Goal: Information Seeking & Learning: Learn about a topic

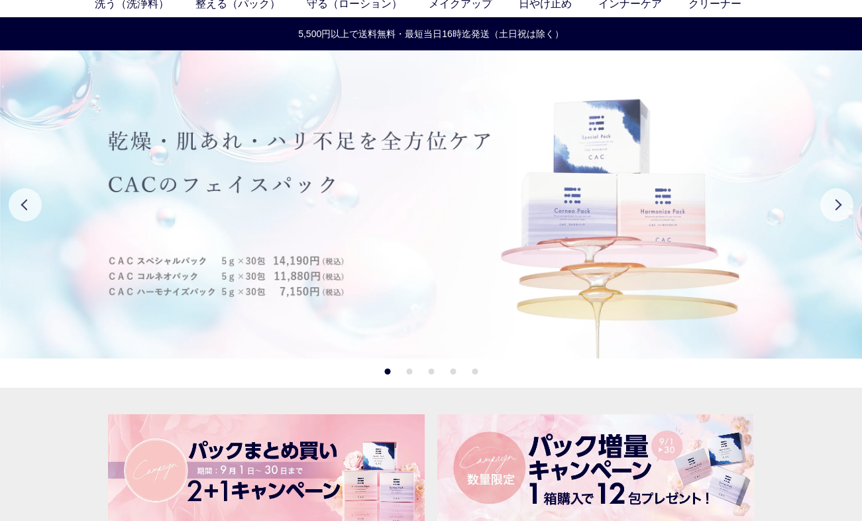
scroll to position [72, 0]
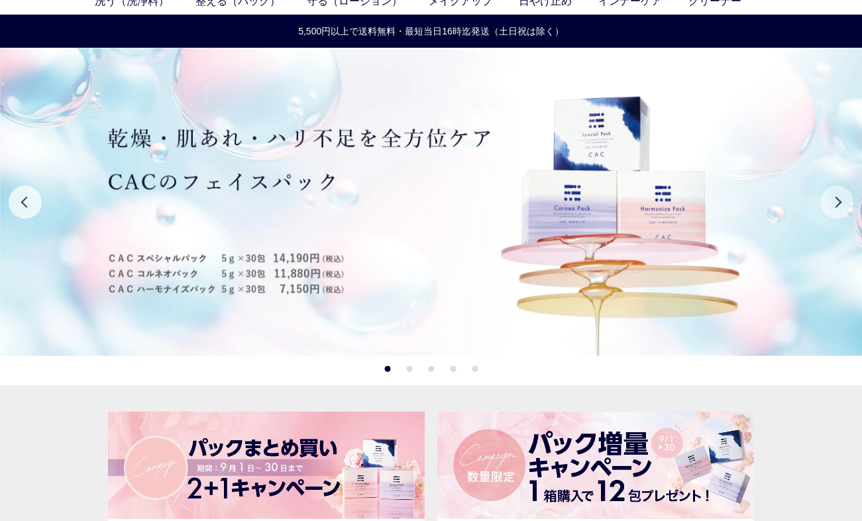
click at [826, 210] on button "Next" at bounding box center [836, 202] width 33 height 33
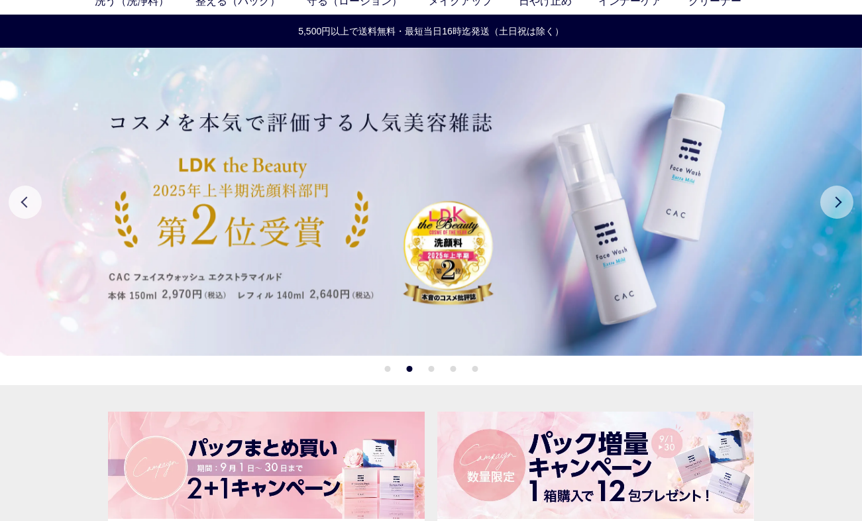
click at [826, 210] on button "Next" at bounding box center [836, 202] width 33 height 33
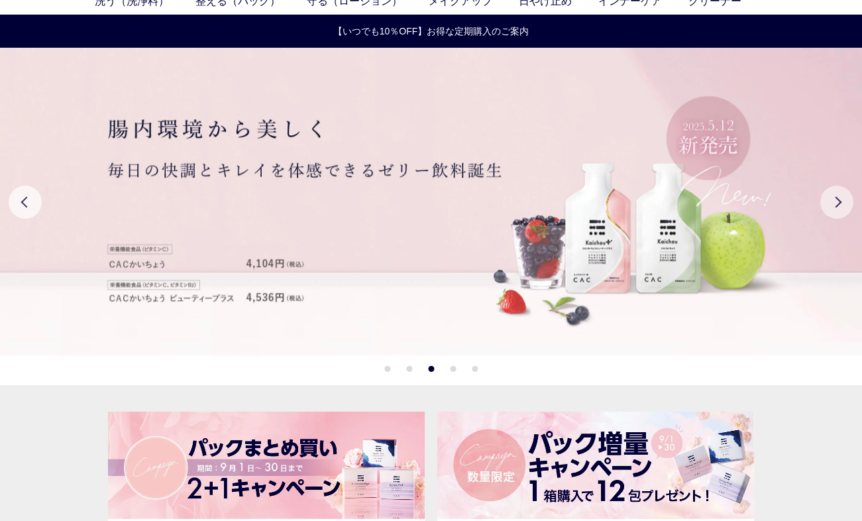
click at [826, 210] on button "Next" at bounding box center [836, 202] width 33 height 33
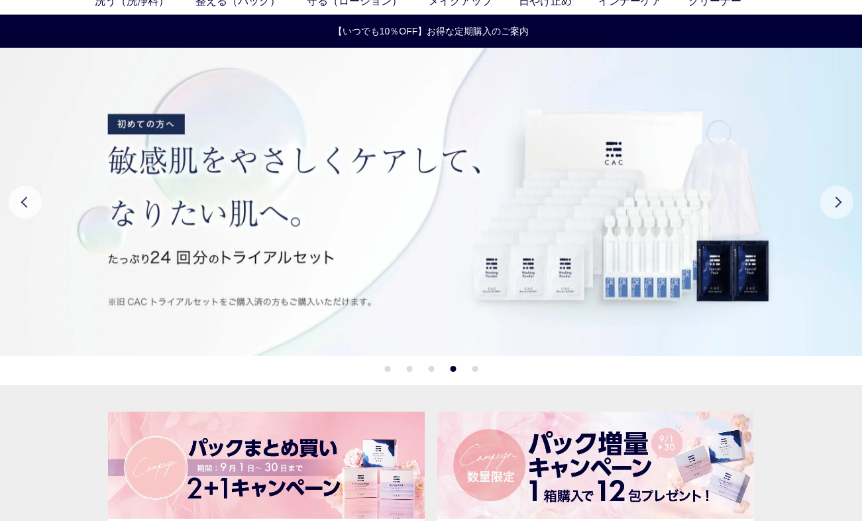
click at [826, 210] on button "Next" at bounding box center [836, 202] width 33 height 33
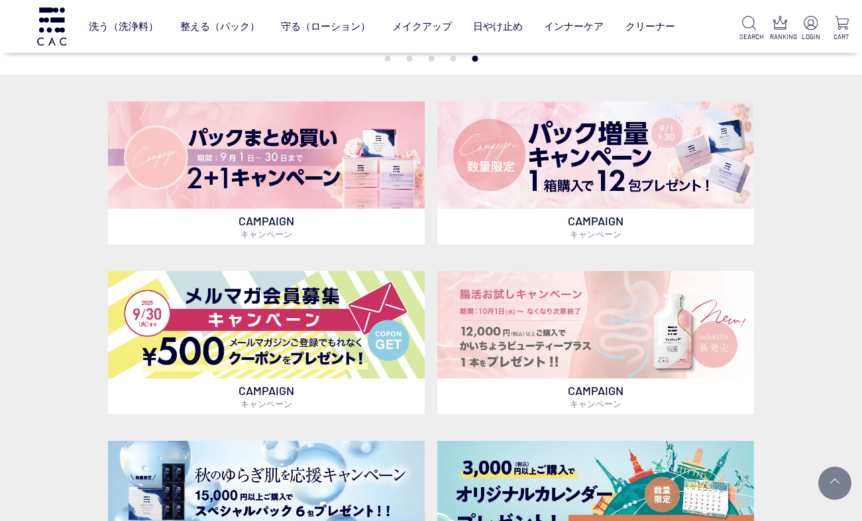
scroll to position [297, 0]
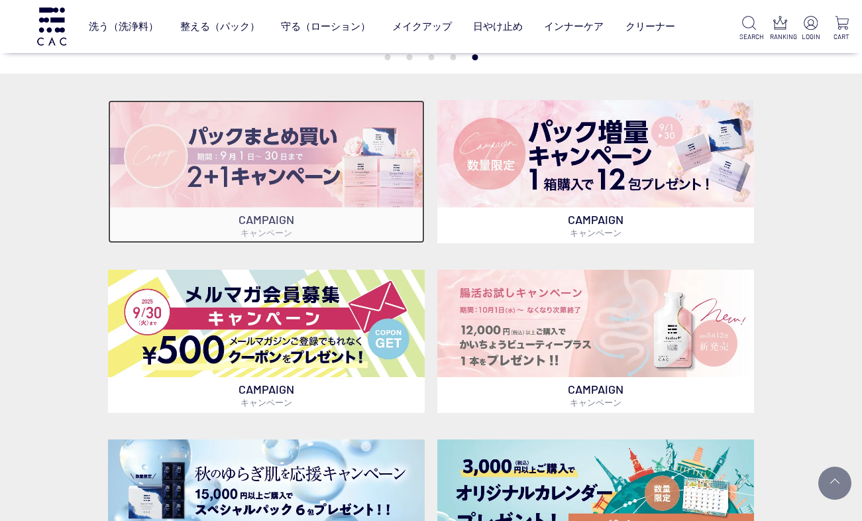
click at [317, 149] on img at bounding box center [266, 153] width 317 height 107
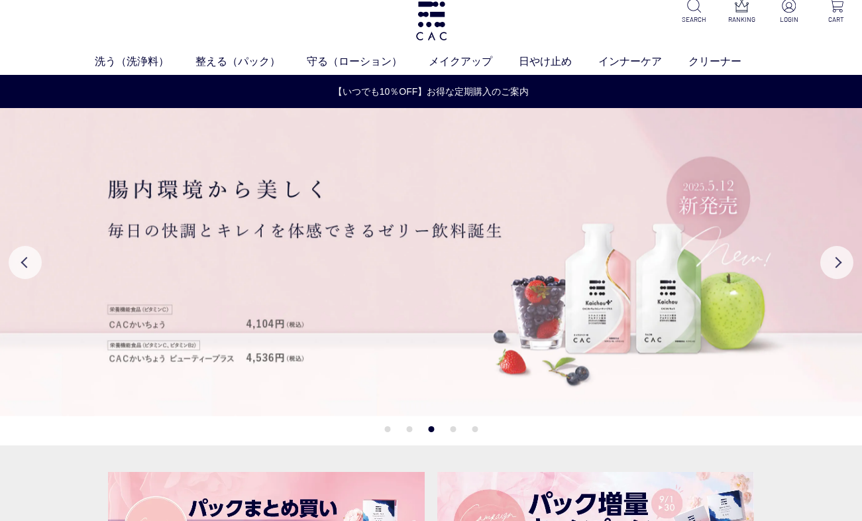
scroll to position [0, 0]
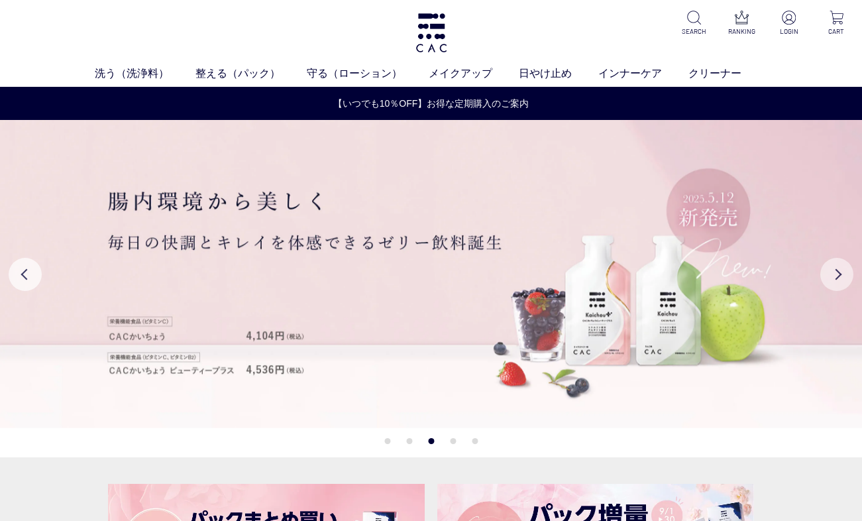
click at [839, 280] on button "Next" at bounding box center [836, 274] width 33 height 33
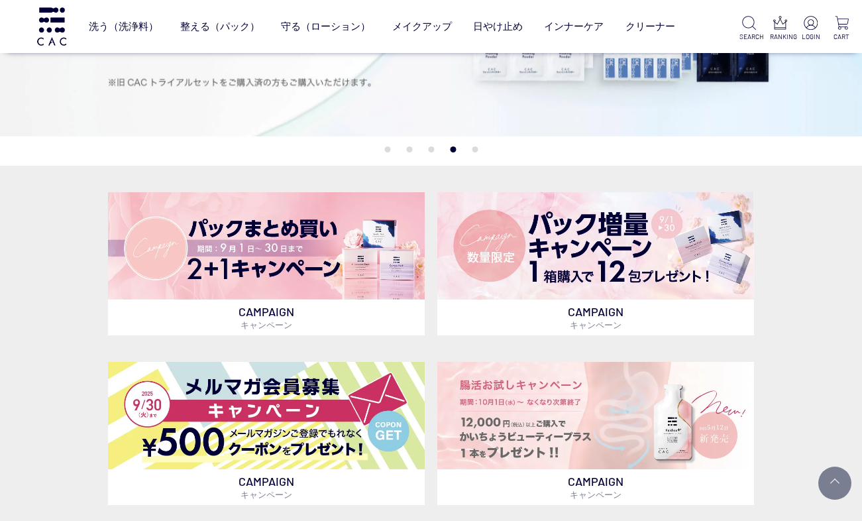
scroll to position [206, 0]
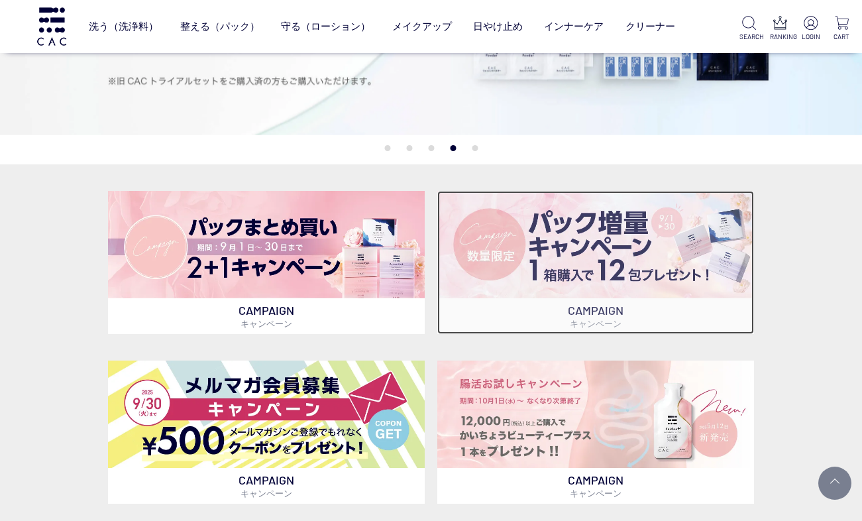
click at [655, 290] on img at bounding box center [595, 244] width 317 height 107
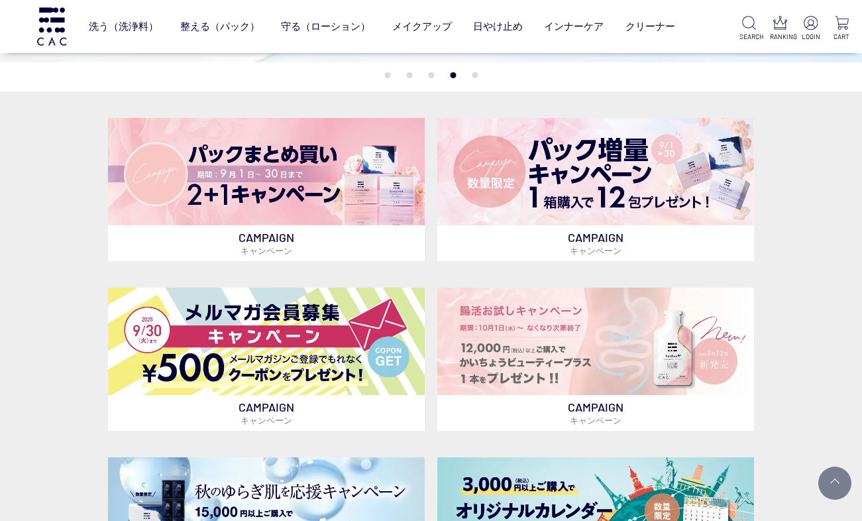
scroll to position [278, 0]
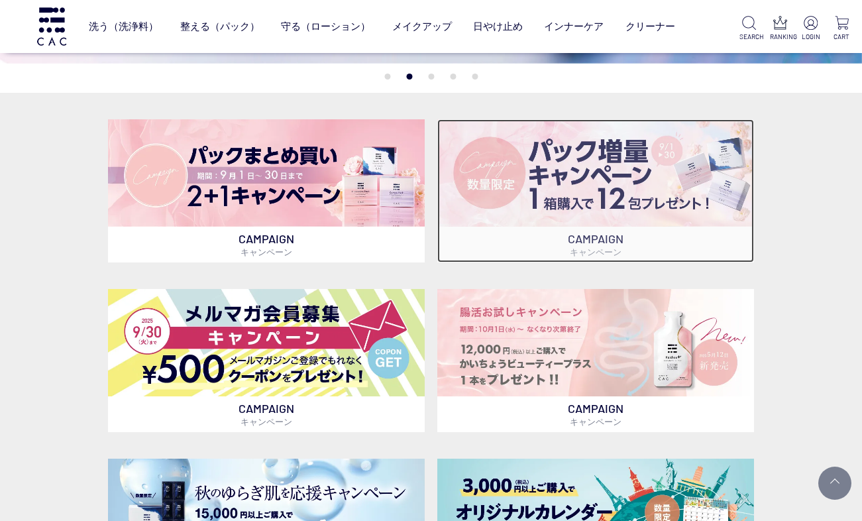
click at [522, 159] on img at bounding box center [595, 172] width 317 height 107
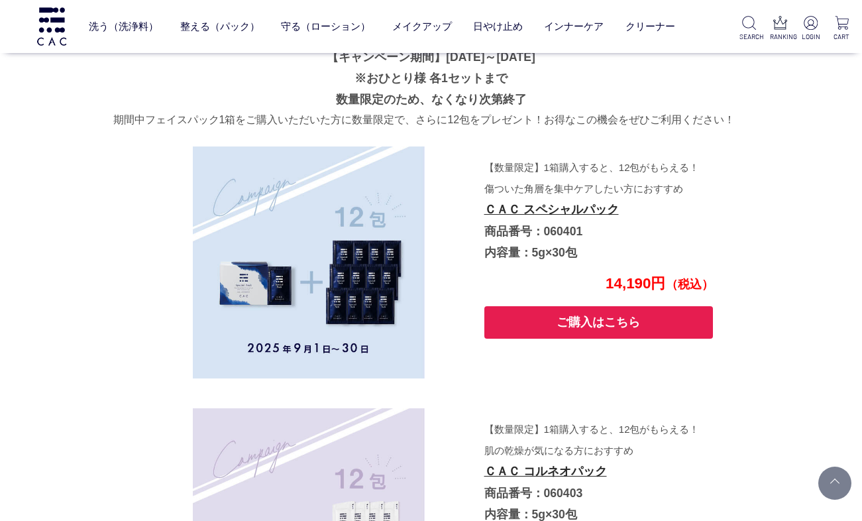
scroll to position [2081, 0]
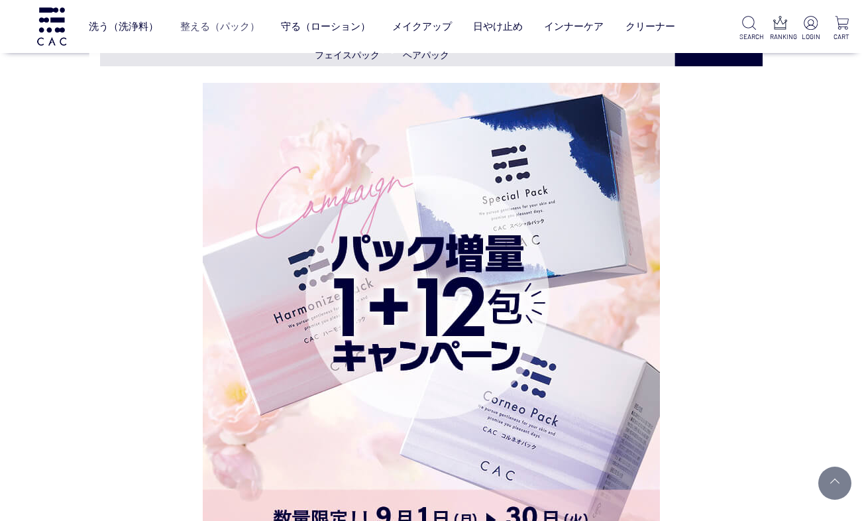
scroll to position [1566, 0]
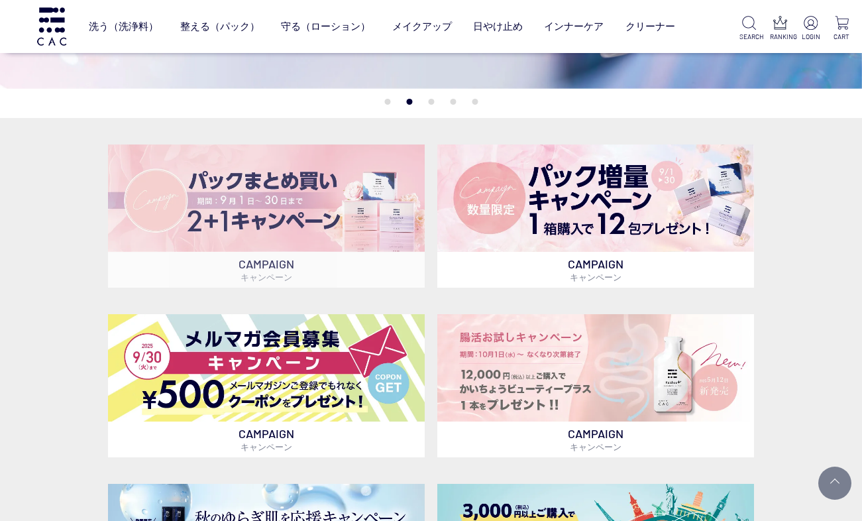
scroll to position [261, 0]
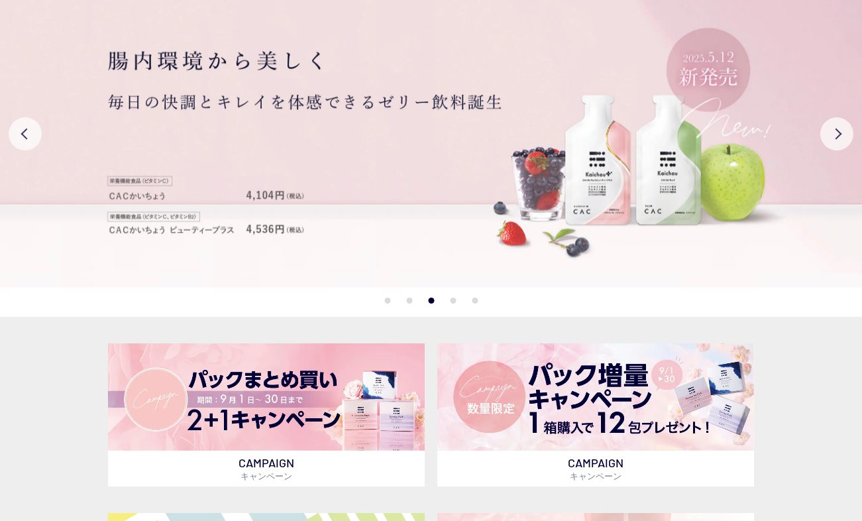
scroll to position [0, 0]
